Goal: Task Accomplishment & Management: Use online tool/utility

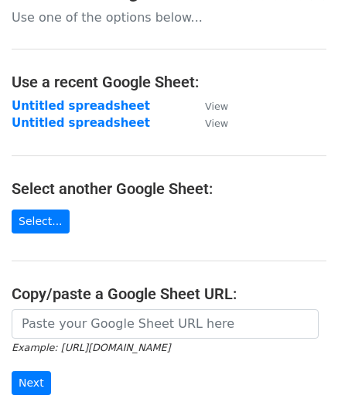
scroll to position [155, 0]
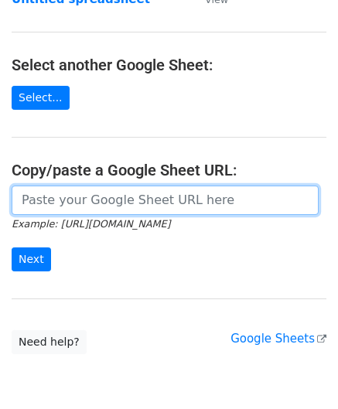
click at [96, 191] on input "url" at bounding box center [165, 200] width 307 height 29
paste input "[URL][DOMAIN_NAME]"
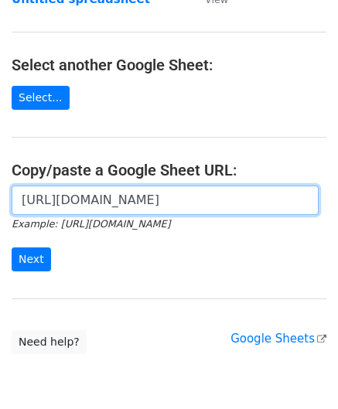
scroll to position [0, 328]
type input "[URL][DOMAIN_NAME]"
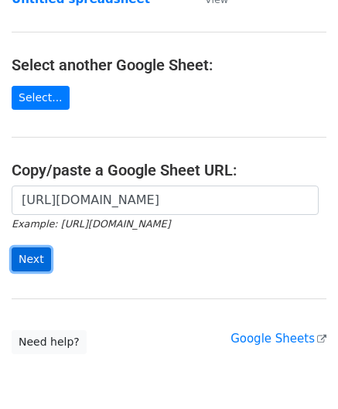
click at [36, 258] on input "Next" at bounding box center [31, 260] width 39 height 24
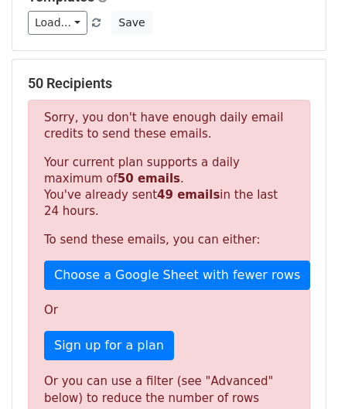
scroll to position [522, 0]
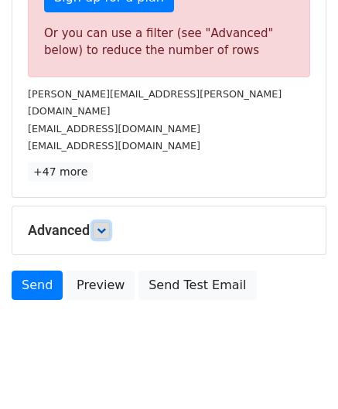
click at [102, 226] on icon at bounding box center [101, 230] width 9 height 9
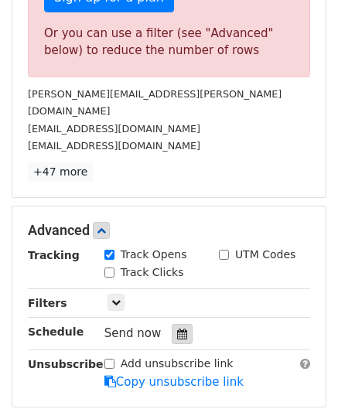
click at [177, 329] on icon at bounding box center [182, 334] width 10 height 11
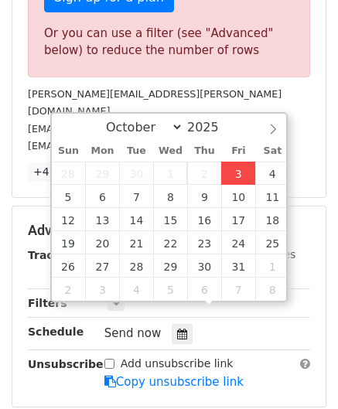
type input "2025-10-03 12:00"
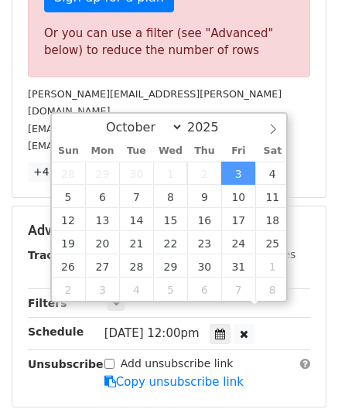
scroll to position [0, 0]
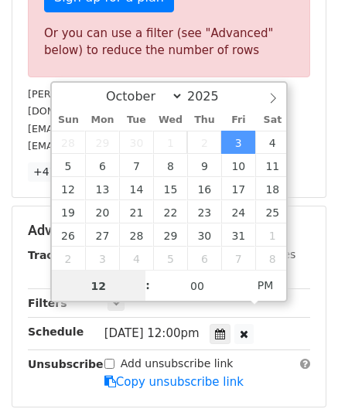
paste input "0"
type input "10"
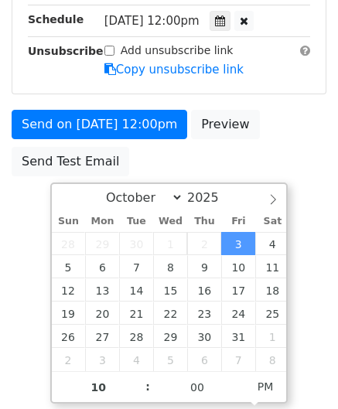
type input "2025-10-03 22:00"
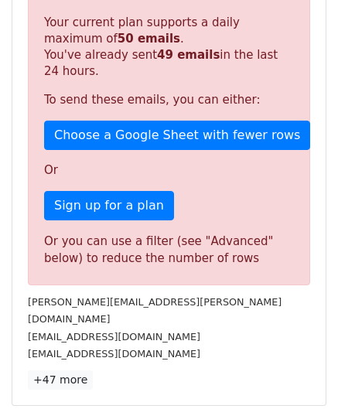
scroll to position [709, 0]
